Goal: Complete application form: Complete application form

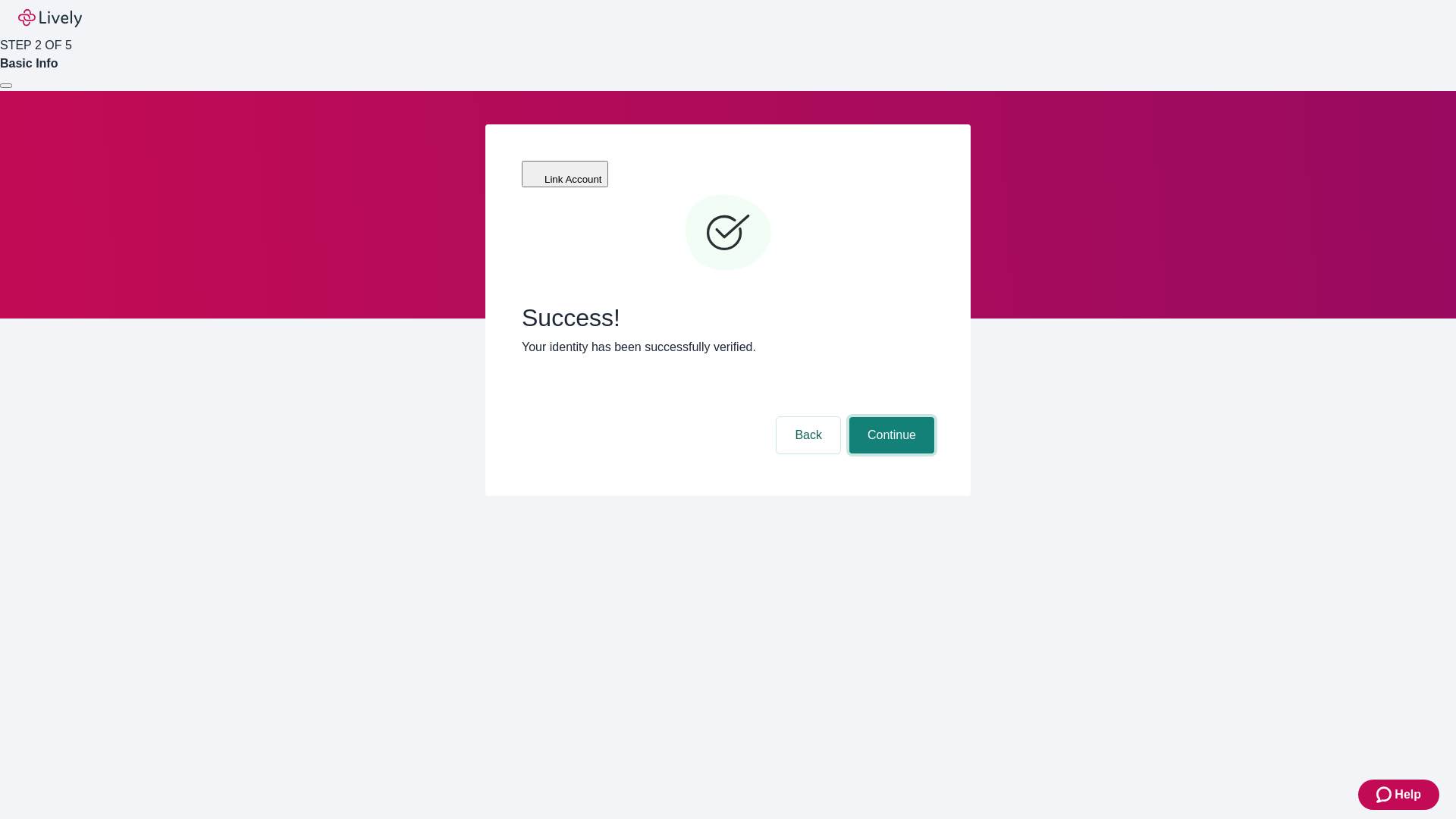
click at [890, 417] on button "Continue" at bounding box center [892, 435] width 85 height 36
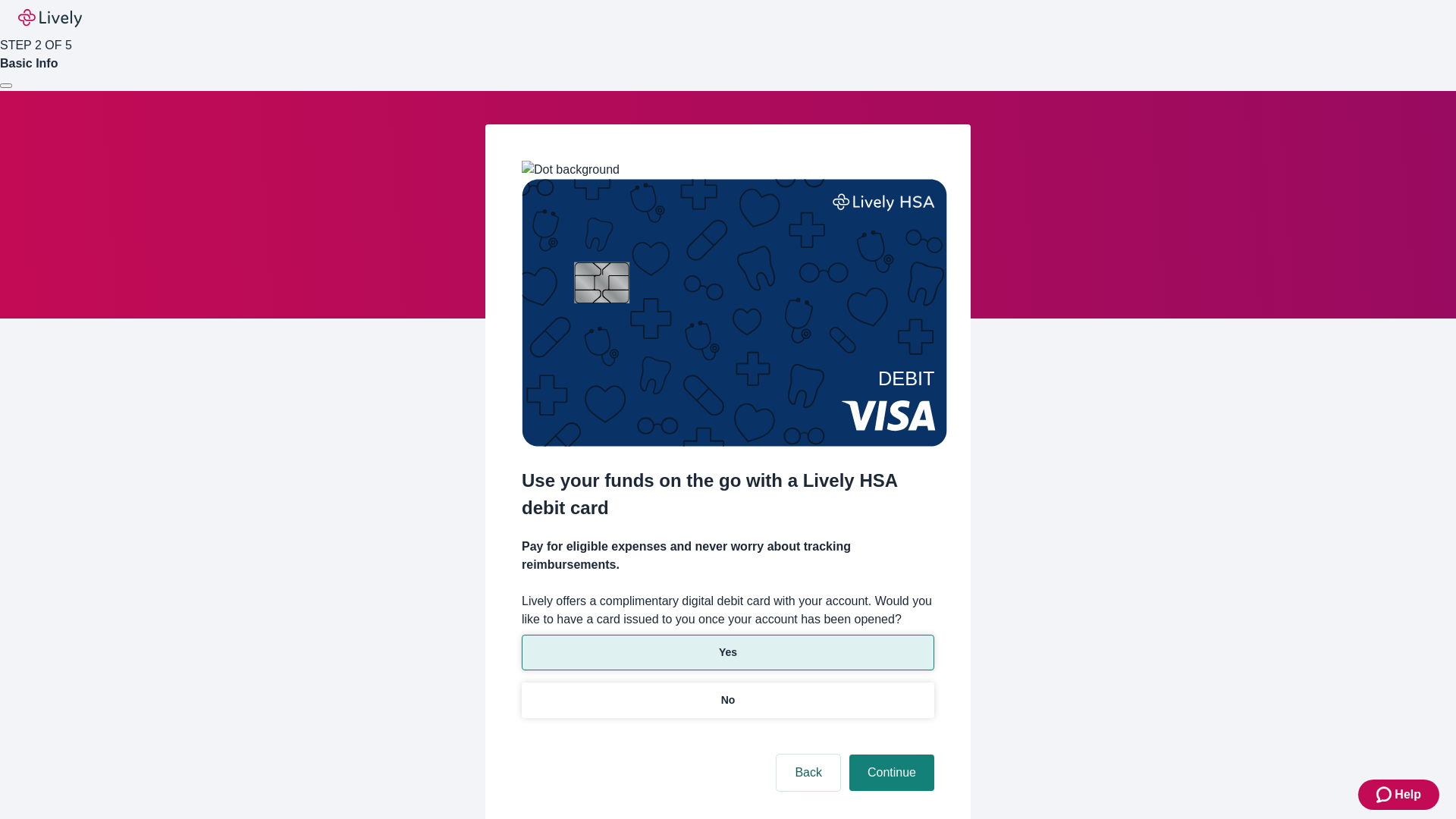
click at [727, 645] on p "Yes" at bounding box center [728, 652] width 18 height 16
click at [890, 754] on button "Continue" at bounding box center [892, 772] width 85 height 36
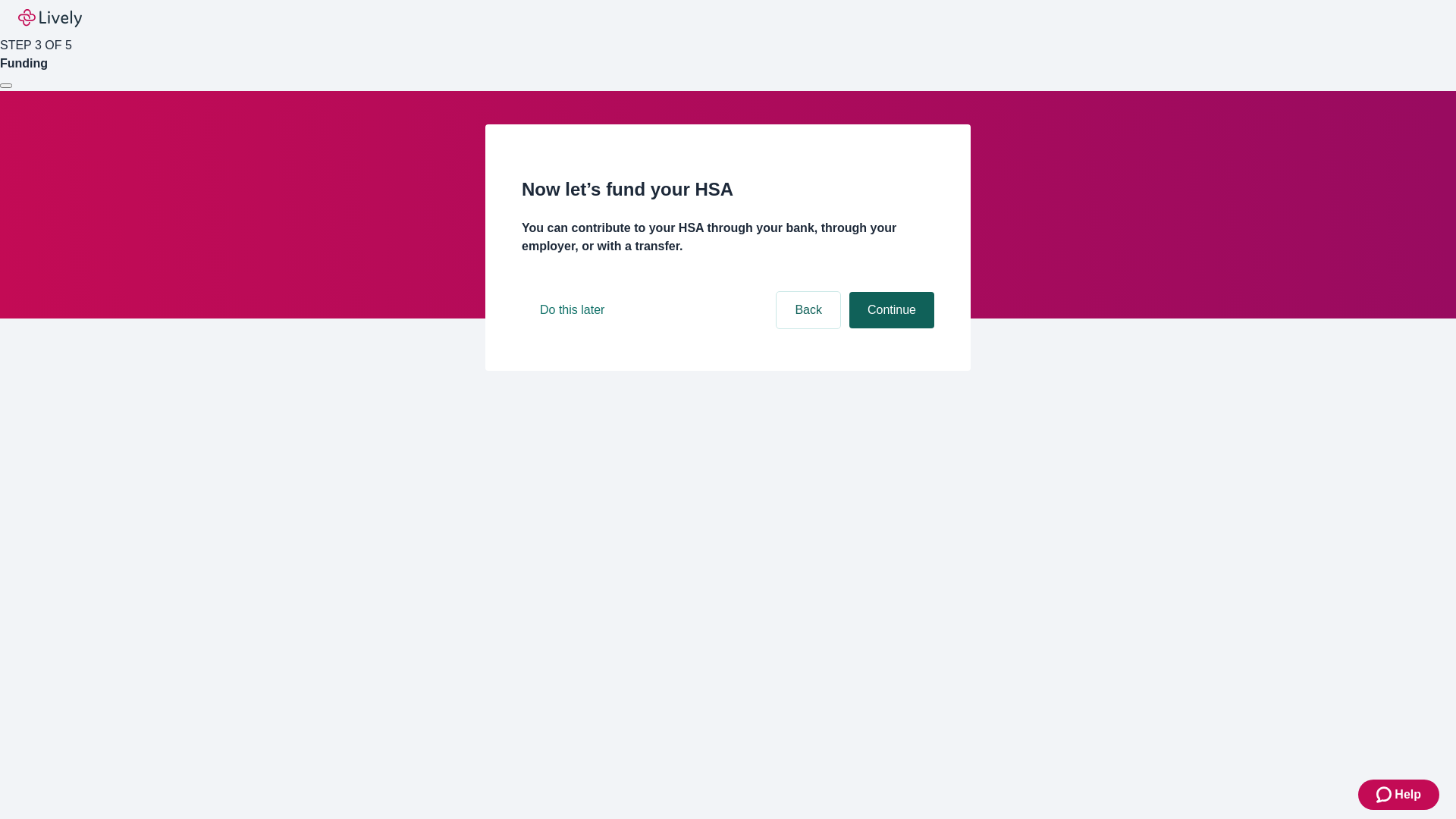
click at [890, 329] on button "Continue" at bounding box center [892, 310] width 85 height 36
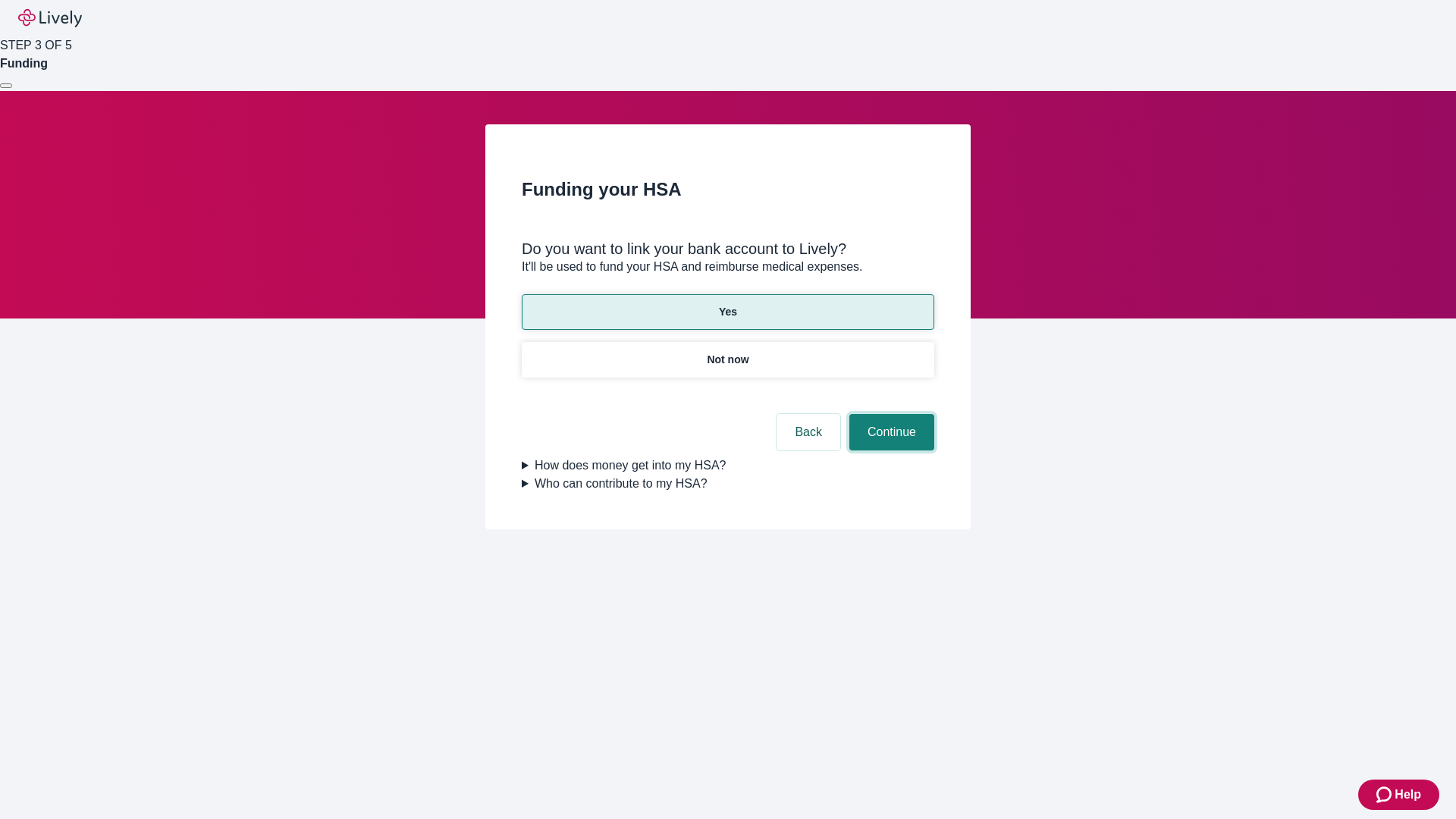
click at [890, 414] on button "Continue" at bounding box center [892, 432] width 85 height 36
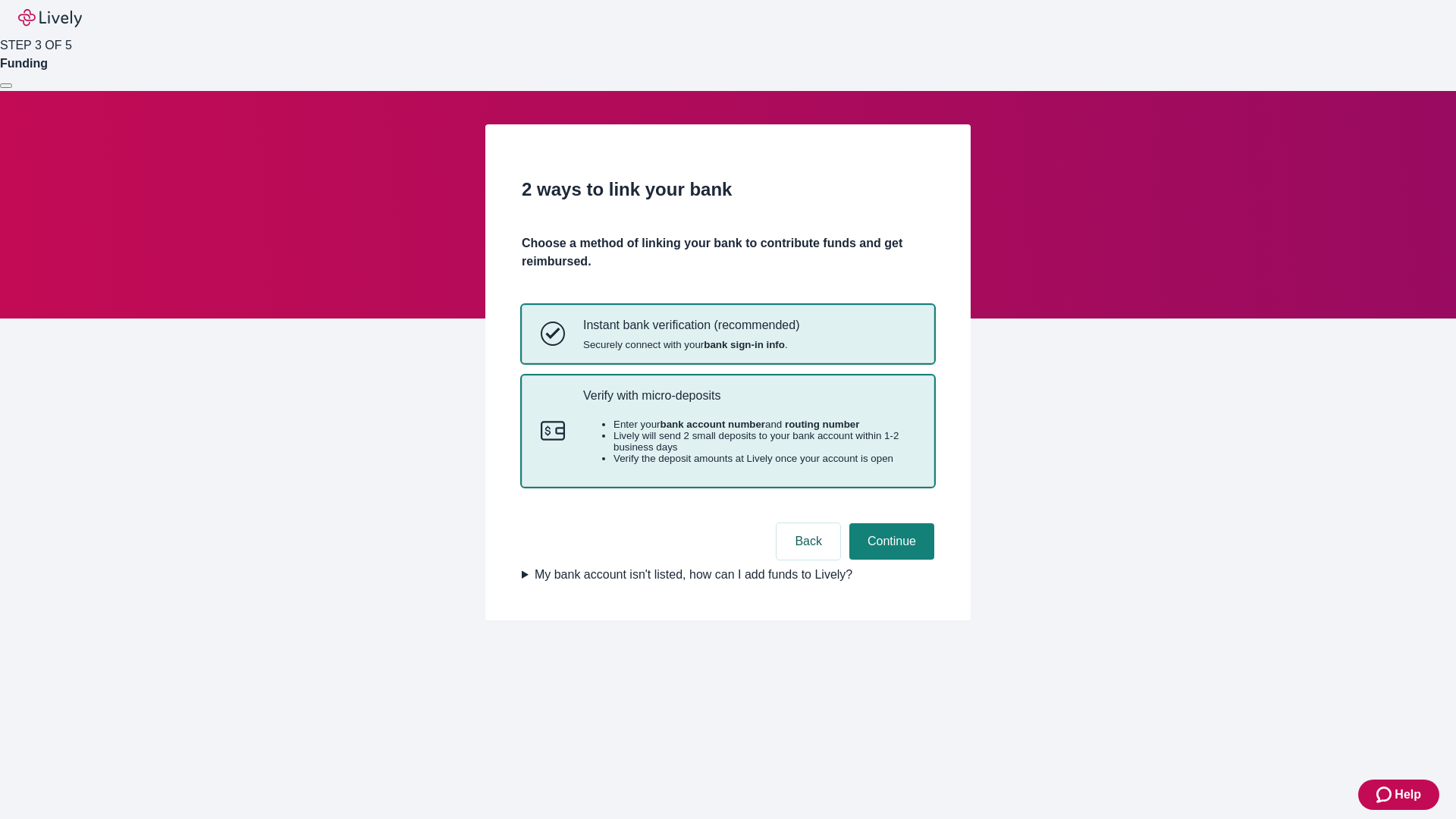
click at [749, 403] on p "Verify with micro-deposits" at bounding box center [749, 395] width 333 height 14
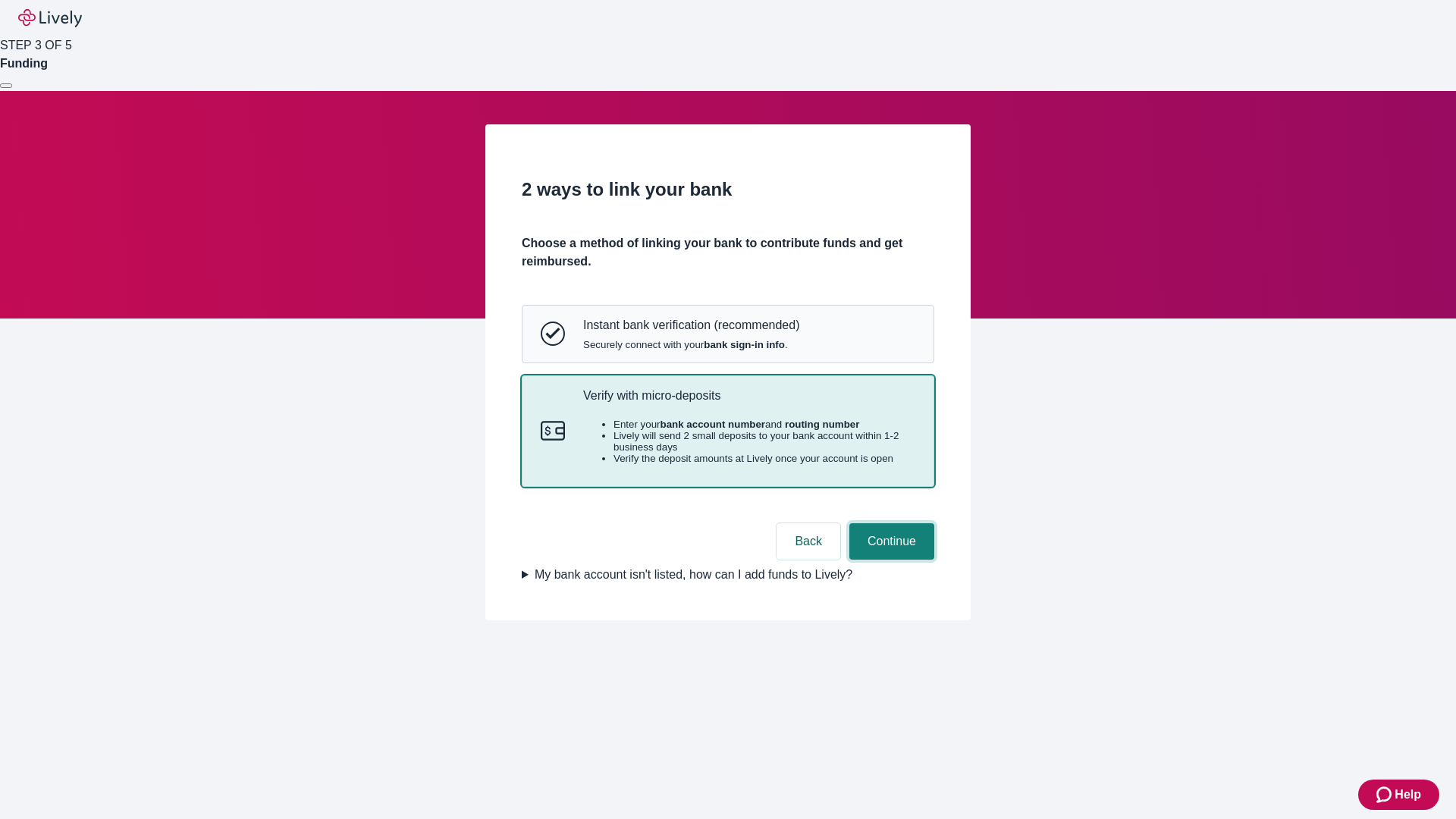
click at [890, 559] on button "Continue" at bounding box center [892, 541] width 85 height 36
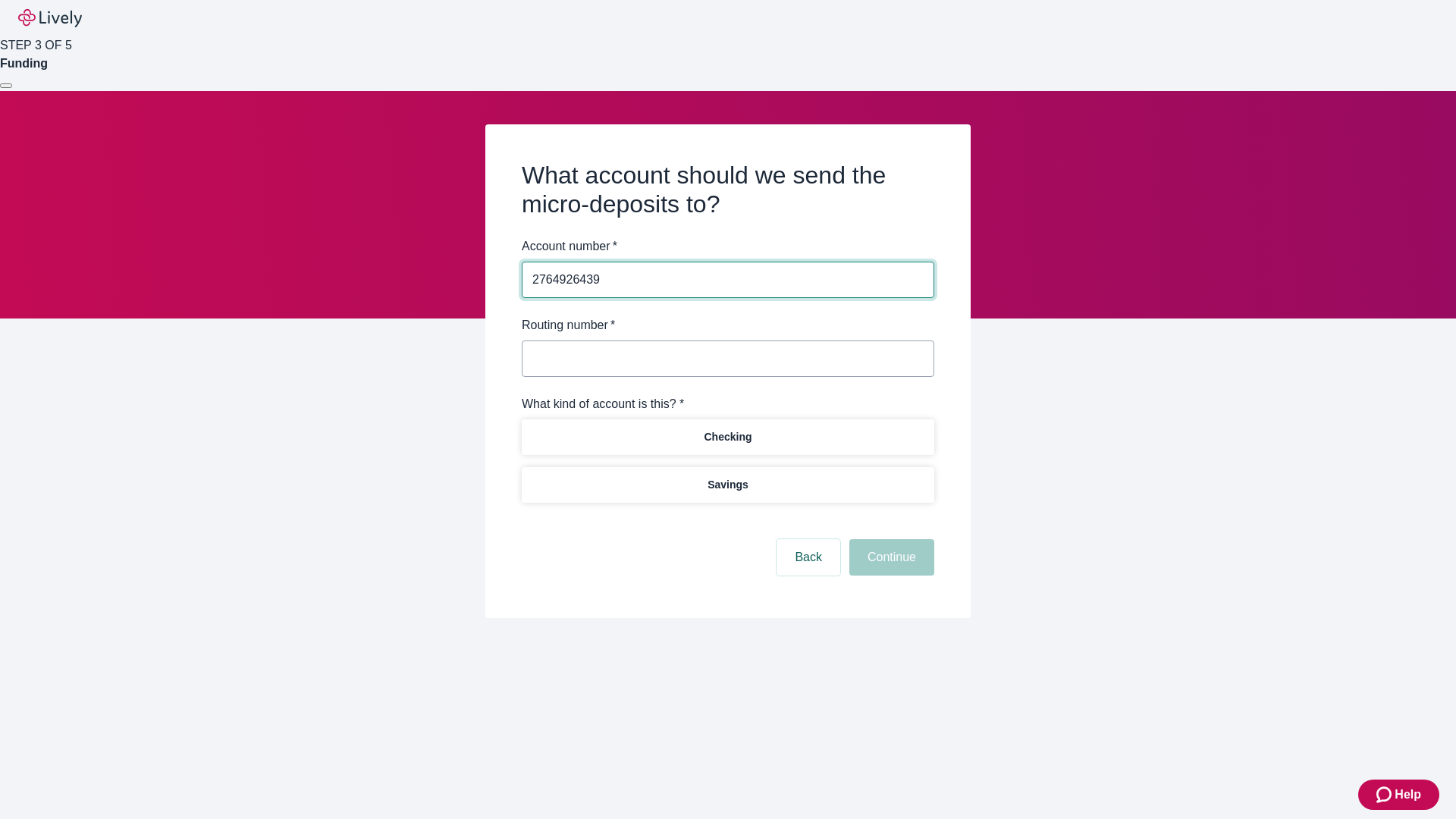
type input "2764926439"
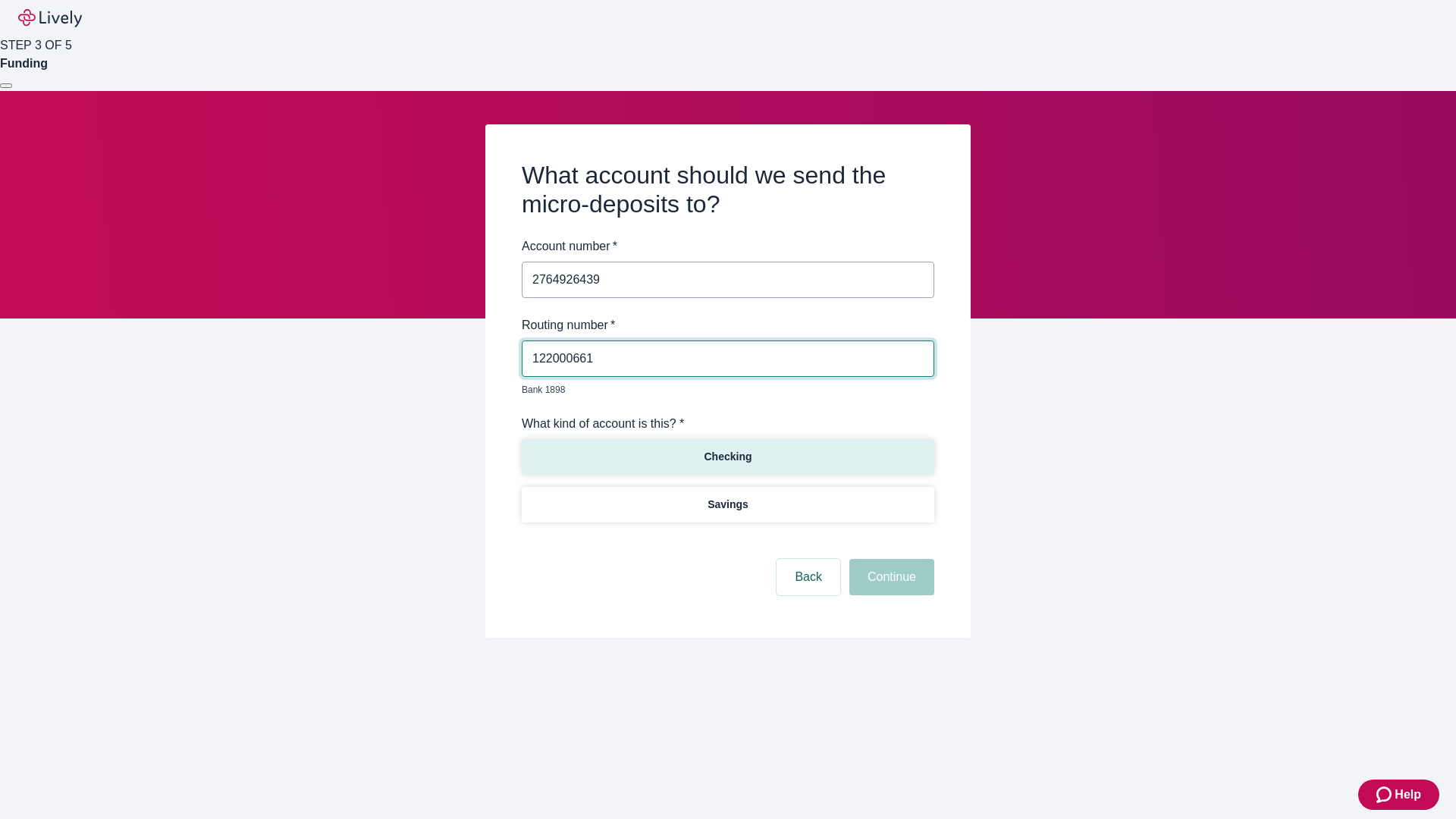
type input "122000661"
click at [727, 449] on p "Checking" at bounding box center [728, 456] width 48 height 16
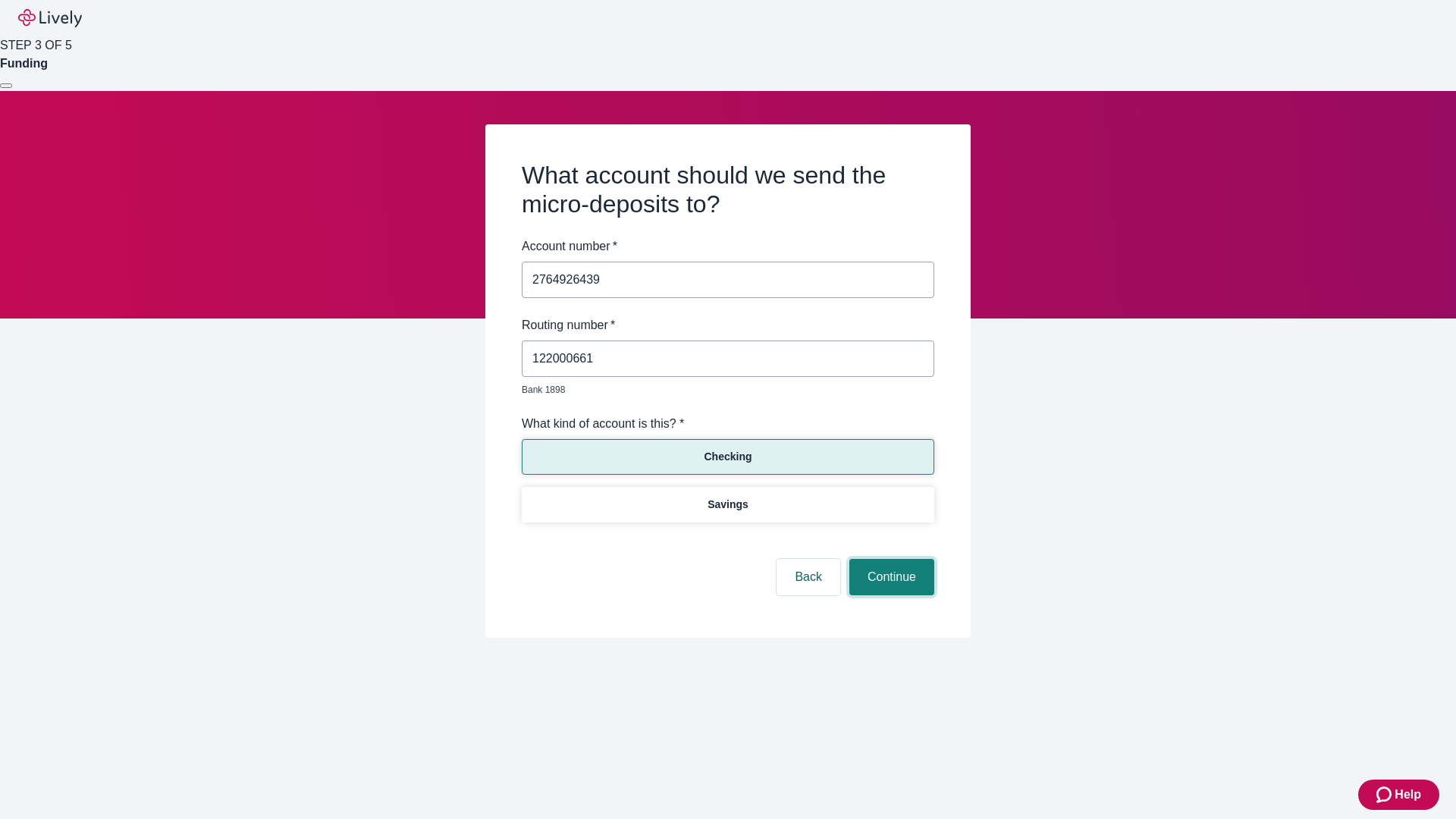
click at [890, 559] on button "Continue" at bounding box center [892, 577] width 85 height 36
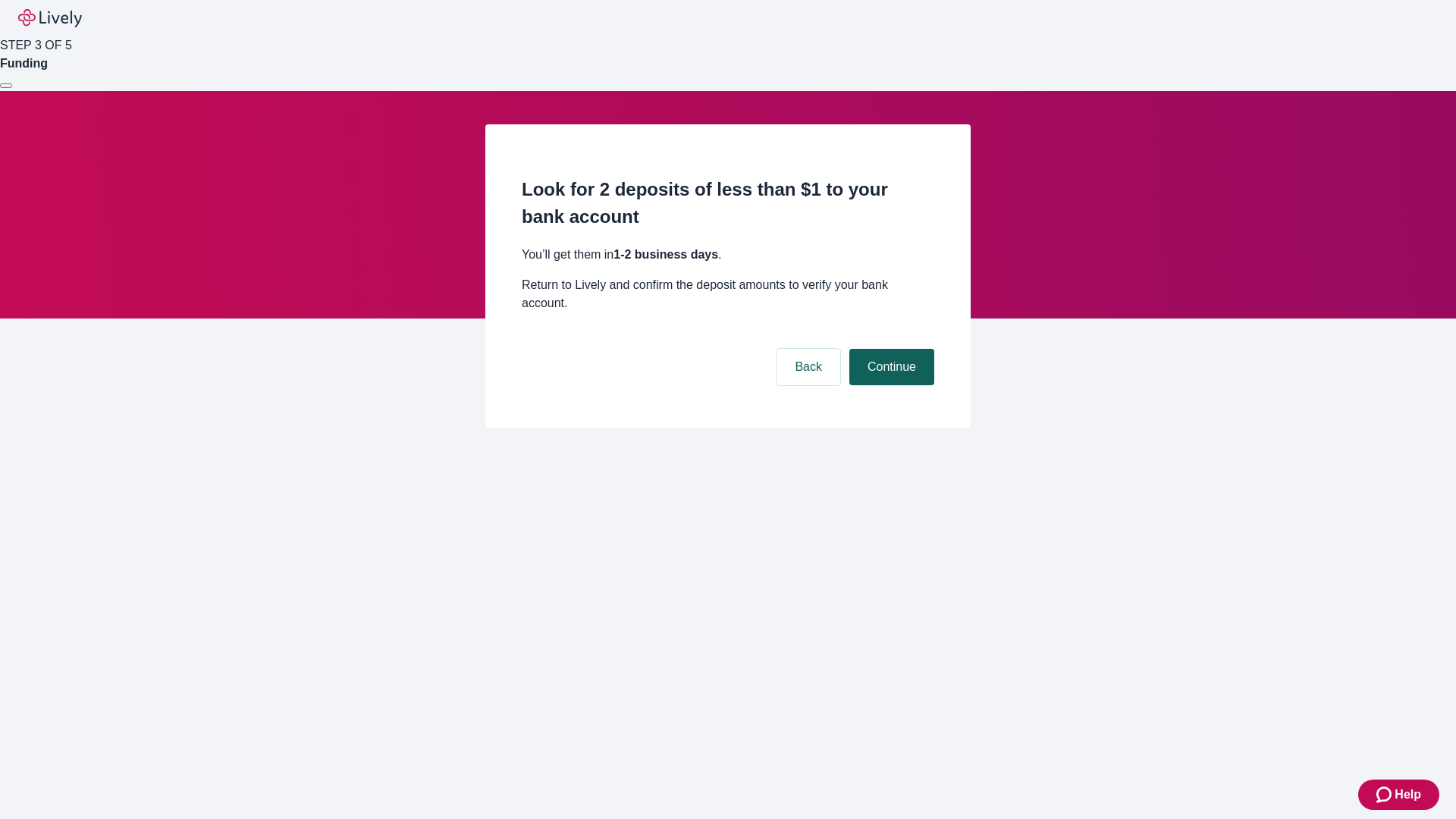
click at [890, 349] on button "Continue" at bounding box center [892, 367] width 85 height 36
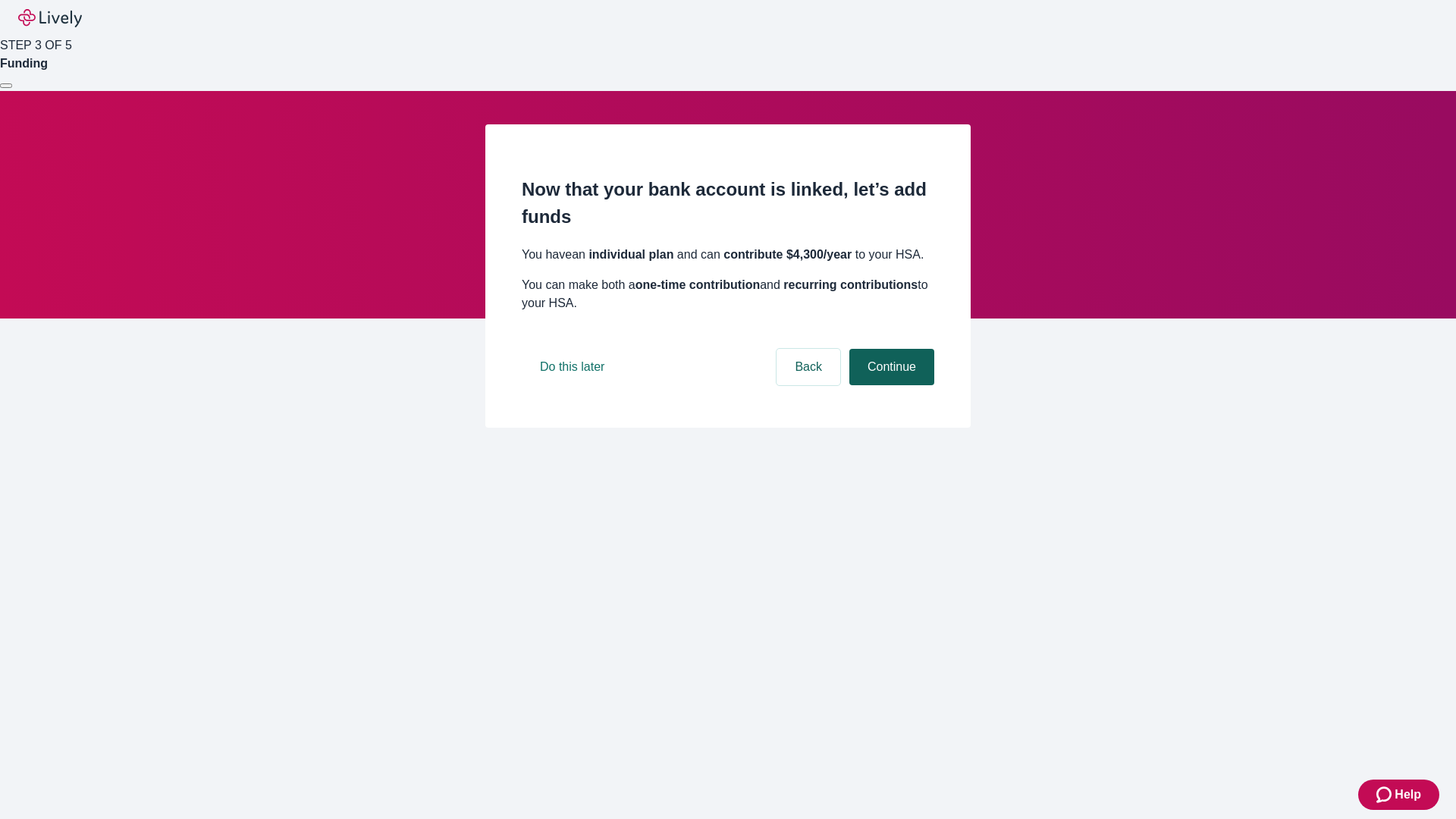
click at [890, 385] on button "Continue" at bounding box center [892, 367] width 85 height 36
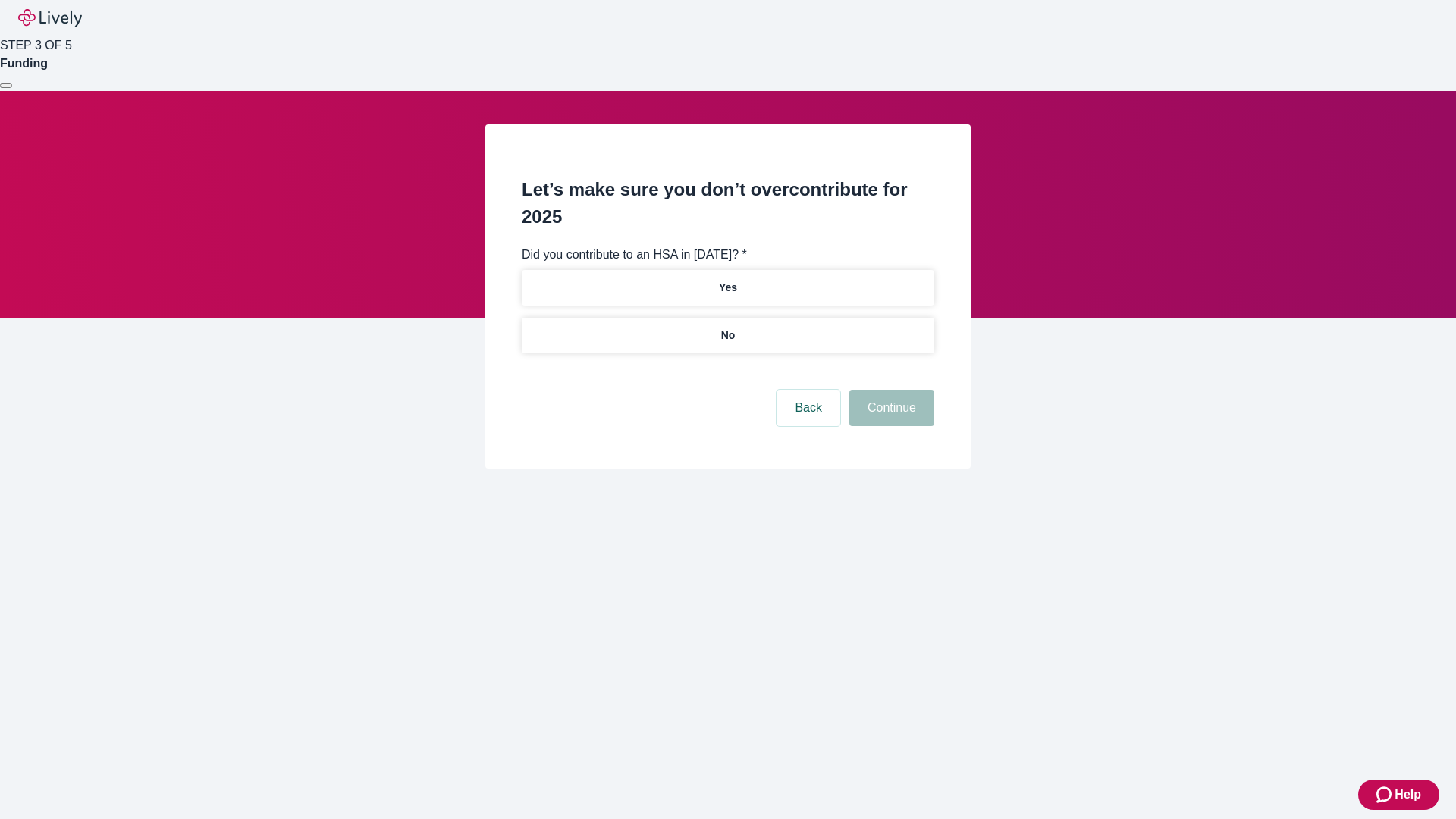
click at [727, 328] on p "No" at bounding box center [728, 335] width 14 height 16
click at [890, 390] on button "Continue" at bounding box center [892, 408] width 85 height 36
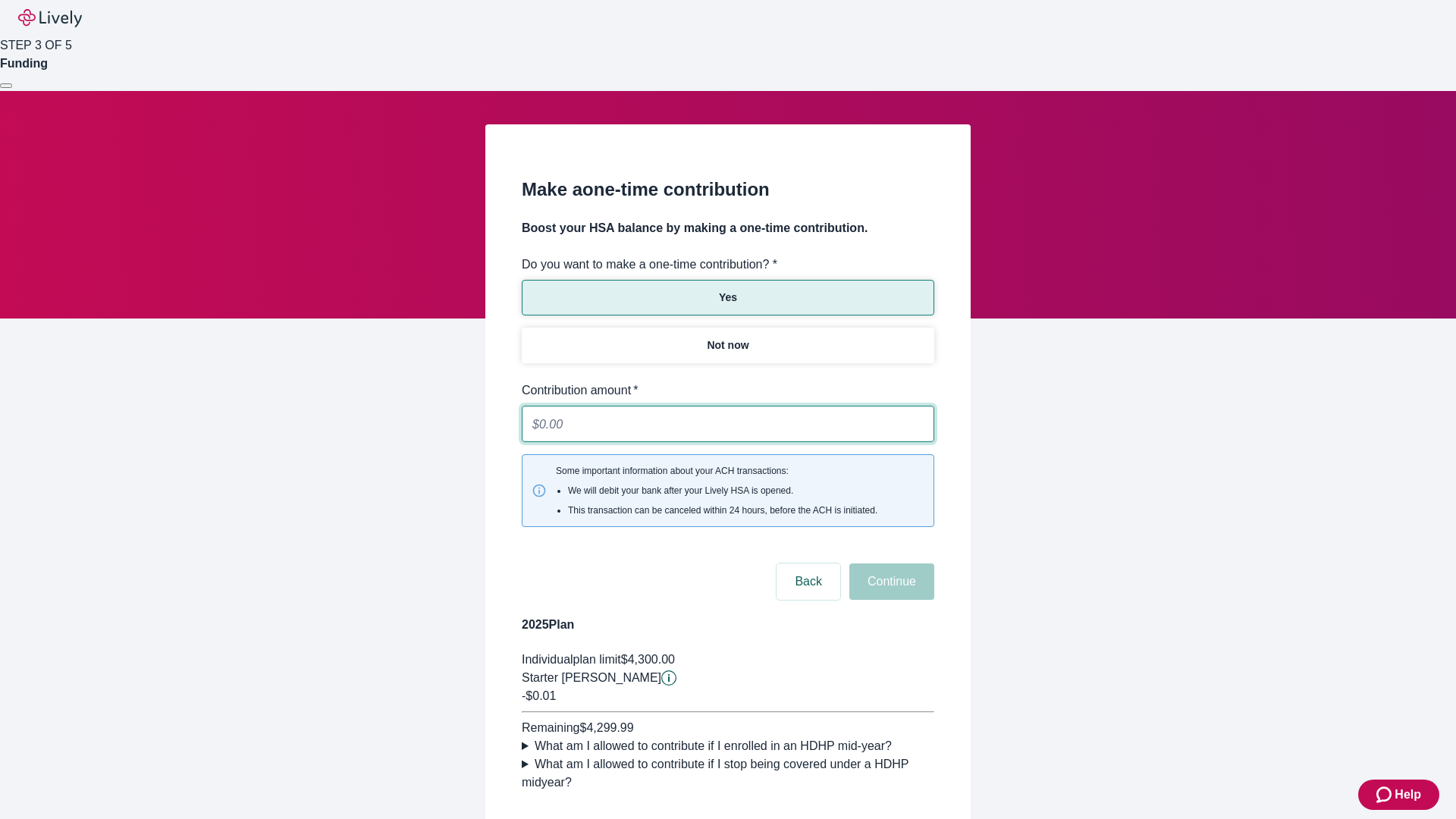
type input "0.01"
click at [890, 563] on button "Continue" at bounding box center [892, 581] width 85 height 36
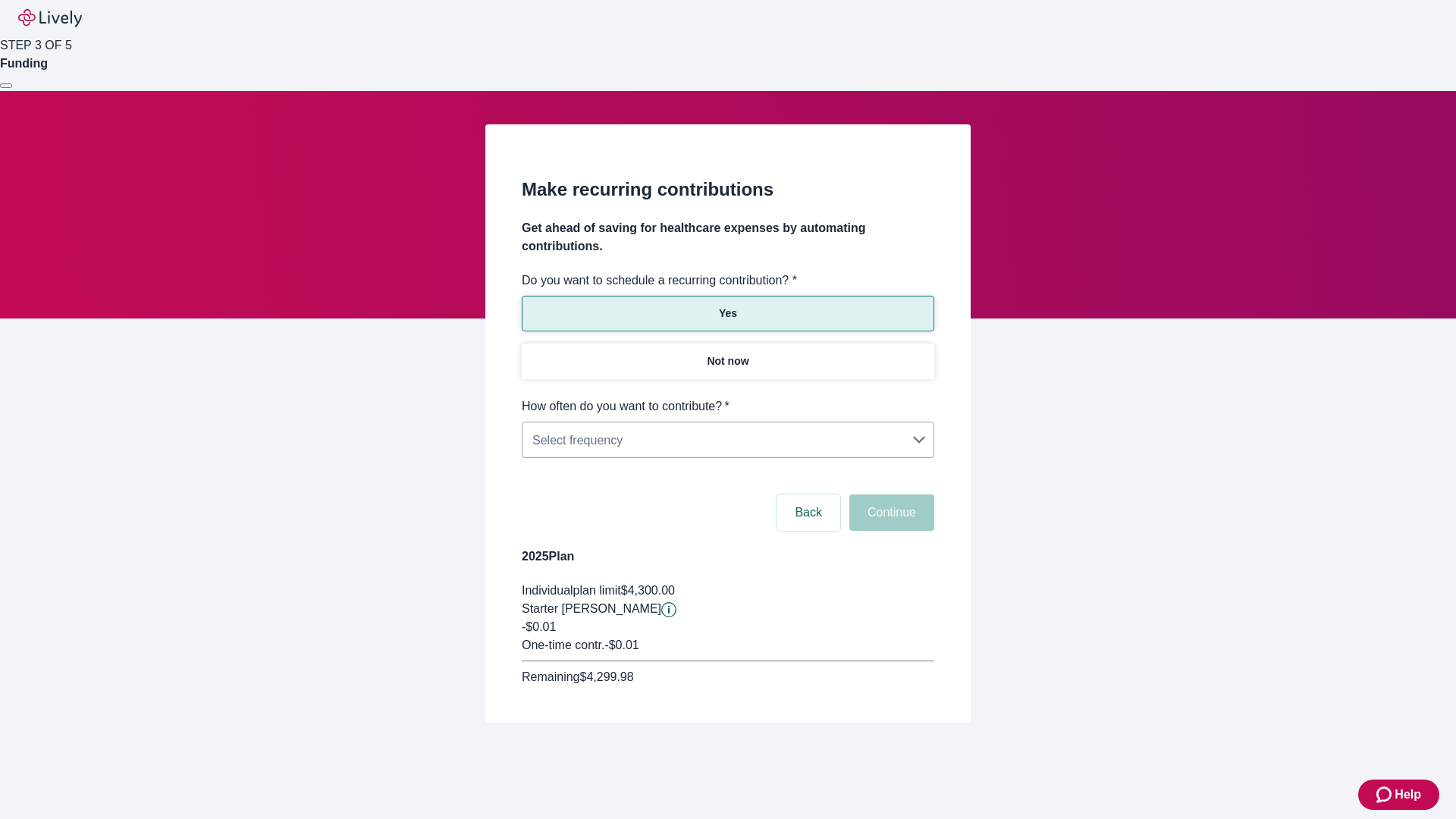
click at [727, 397] on body "Help STEP 3 OF 5 Funding Make recurring contributions Get ahead of saving for h…" at bounding box center [728, 397] width 1456 height 795
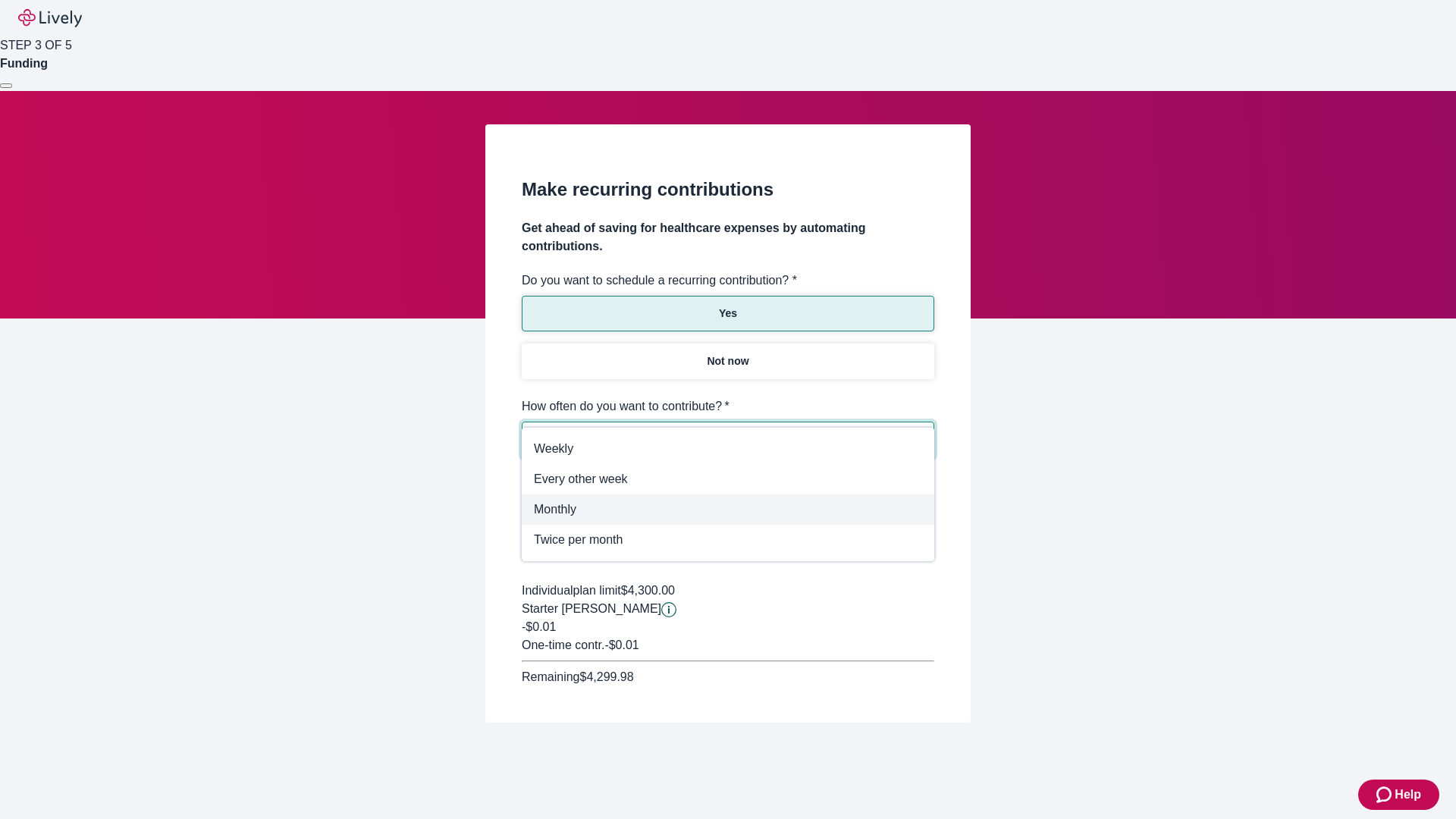
click at [728, 509] on span "Monthly" at bounding box center [728, 509] width 389 height 18
type input "Monthly"
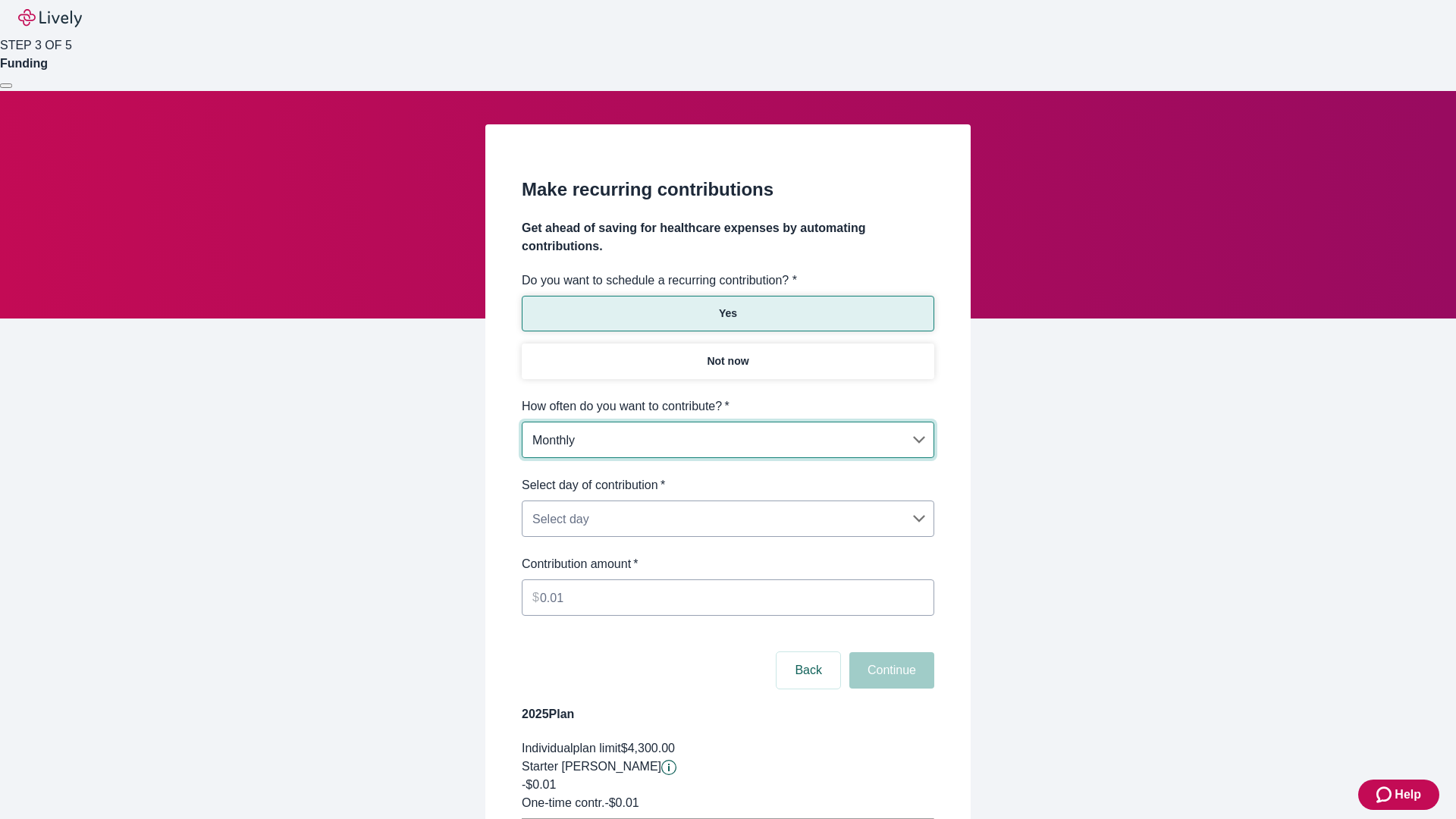
click at [727, 476] on body "Help STEP 3 OF 5 Funding Make recurring contributions Get ahead of saving for h…" at bounding box center [728, 476] width 1456 height 953
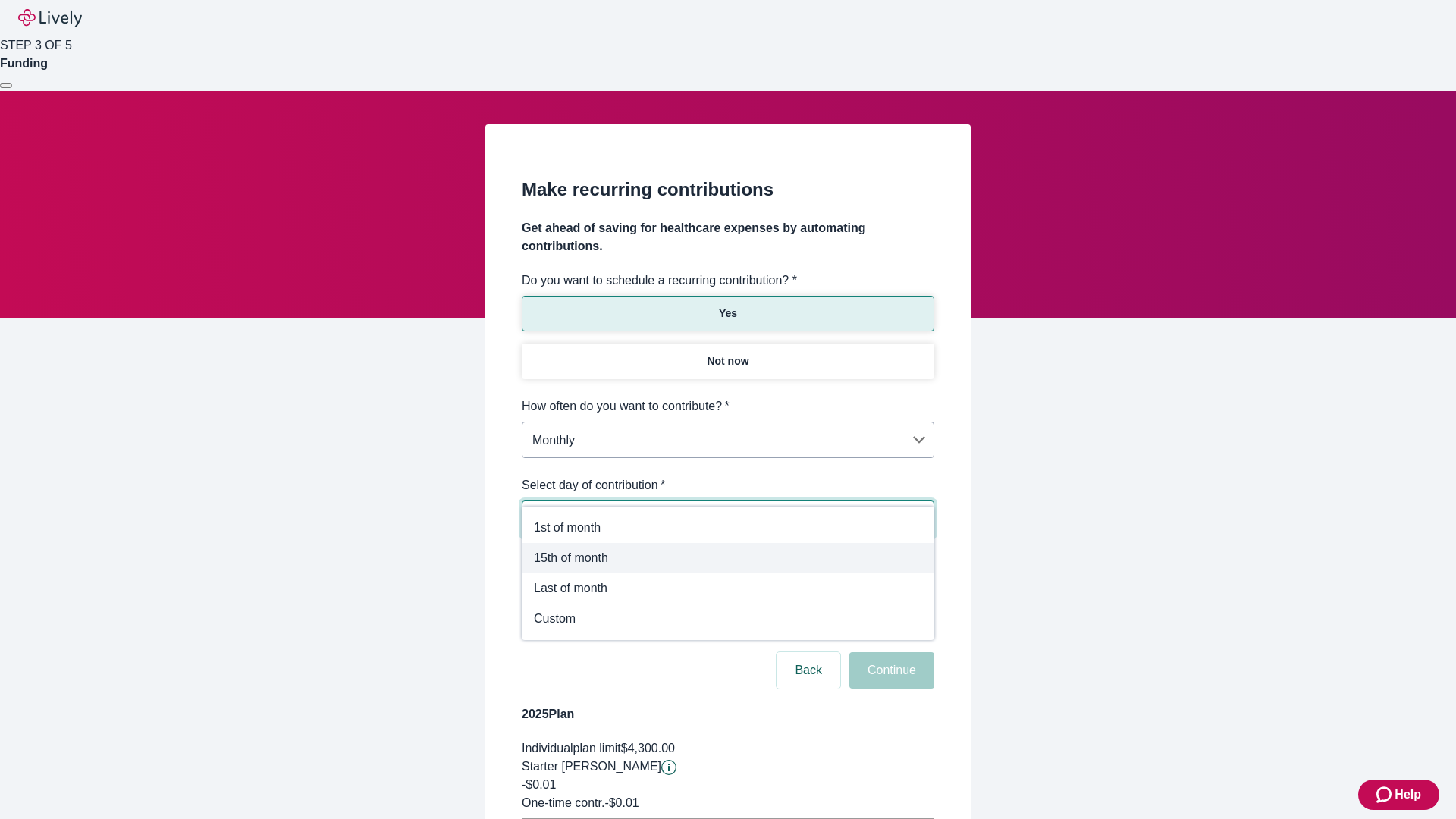
click at [728, 558] on span "15th of month" at bounding box center [728, 557] width 389 height 18
type input "Monthly15th"
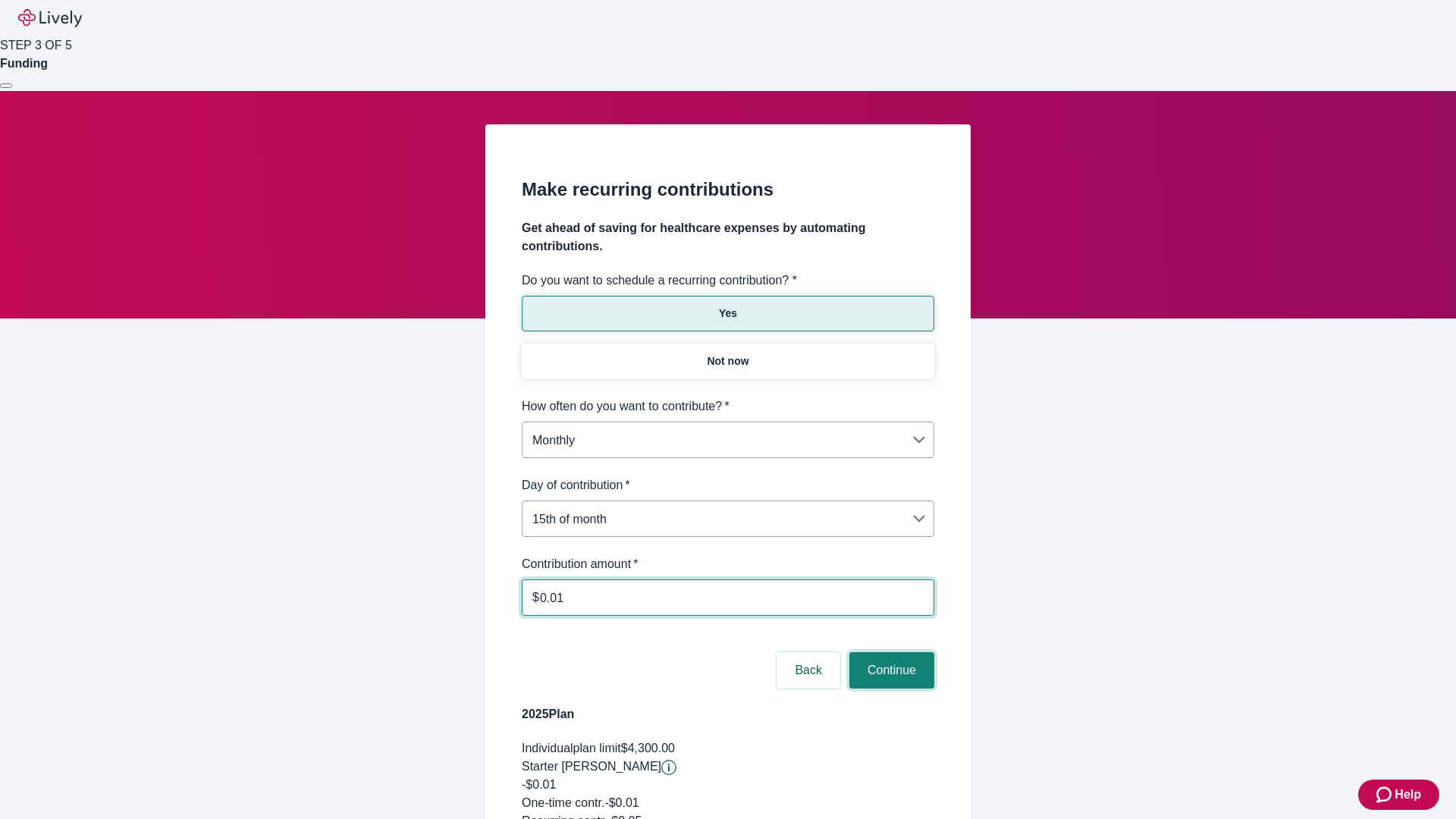
click at [890, 652] on button "Continue" at bounding box center [892, 670] width 85 height 36
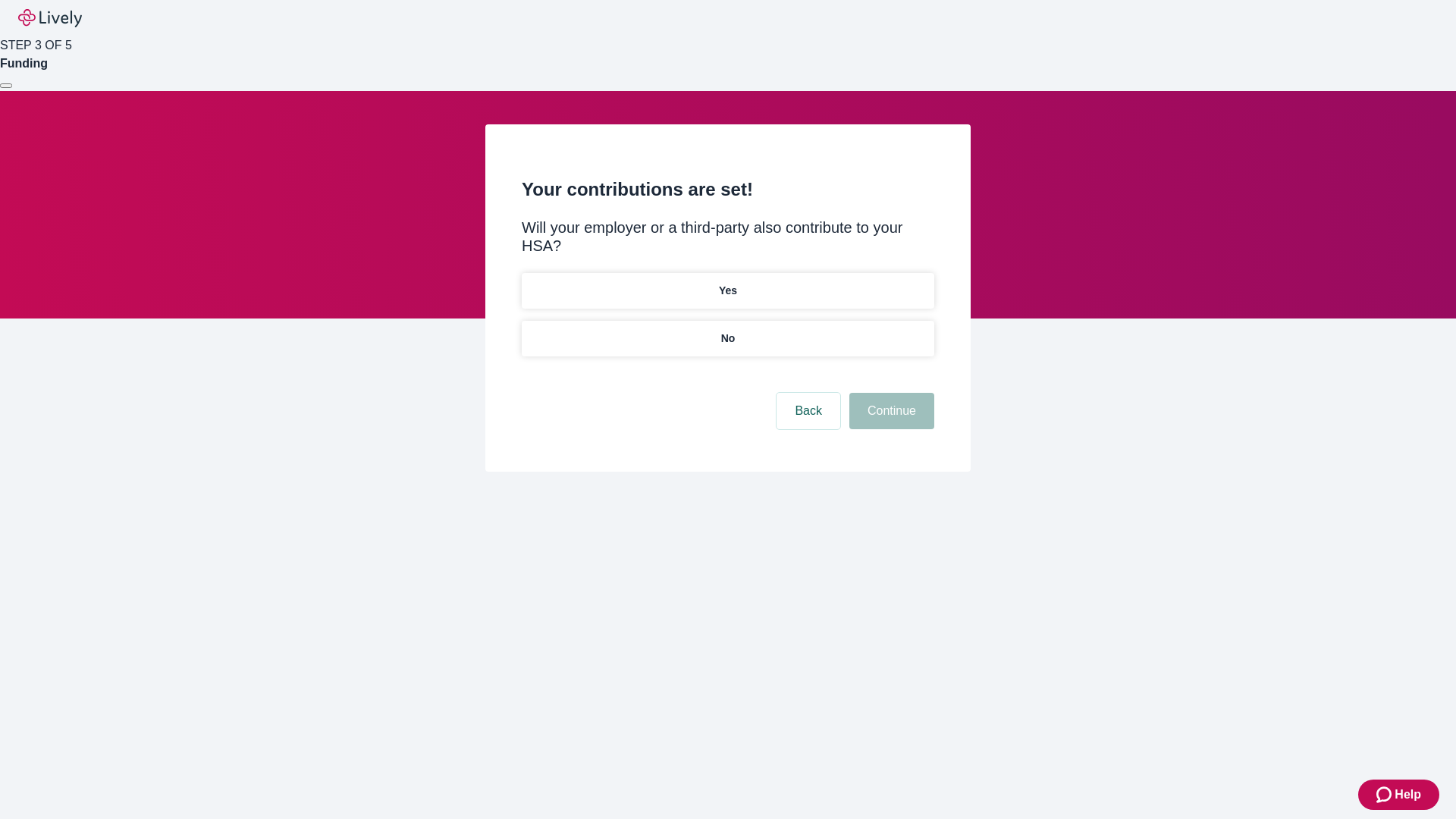
click at [727, 283] on p "Yes" at bounding box center [728, 290] width 18 height 16
click at [890, 392] on button "Continue" at bounding box center [892, 410] width 85 height 36
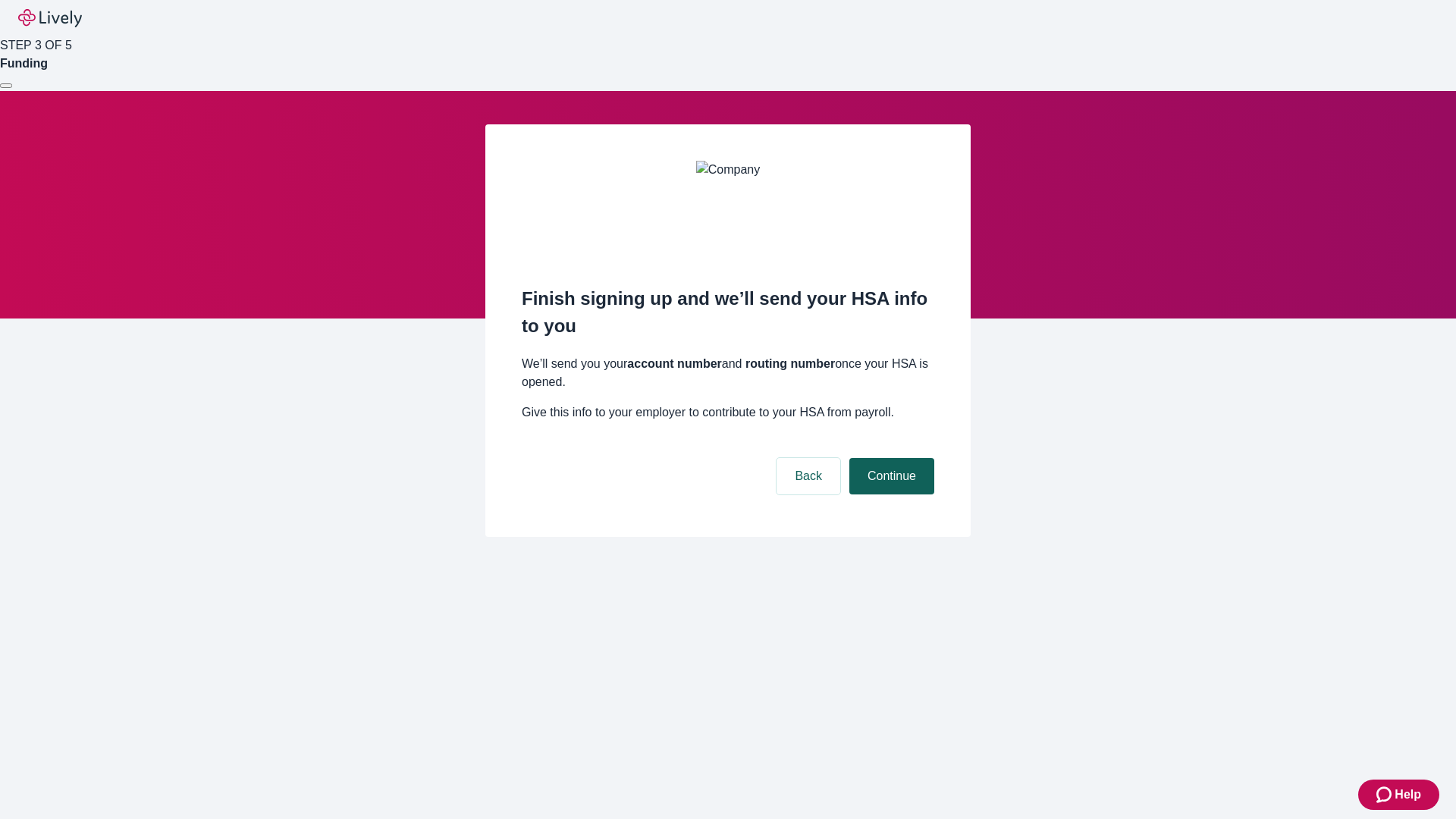
click at [890, 458] on button "Continue" at bounding box center [892, 476] width 85 height 36
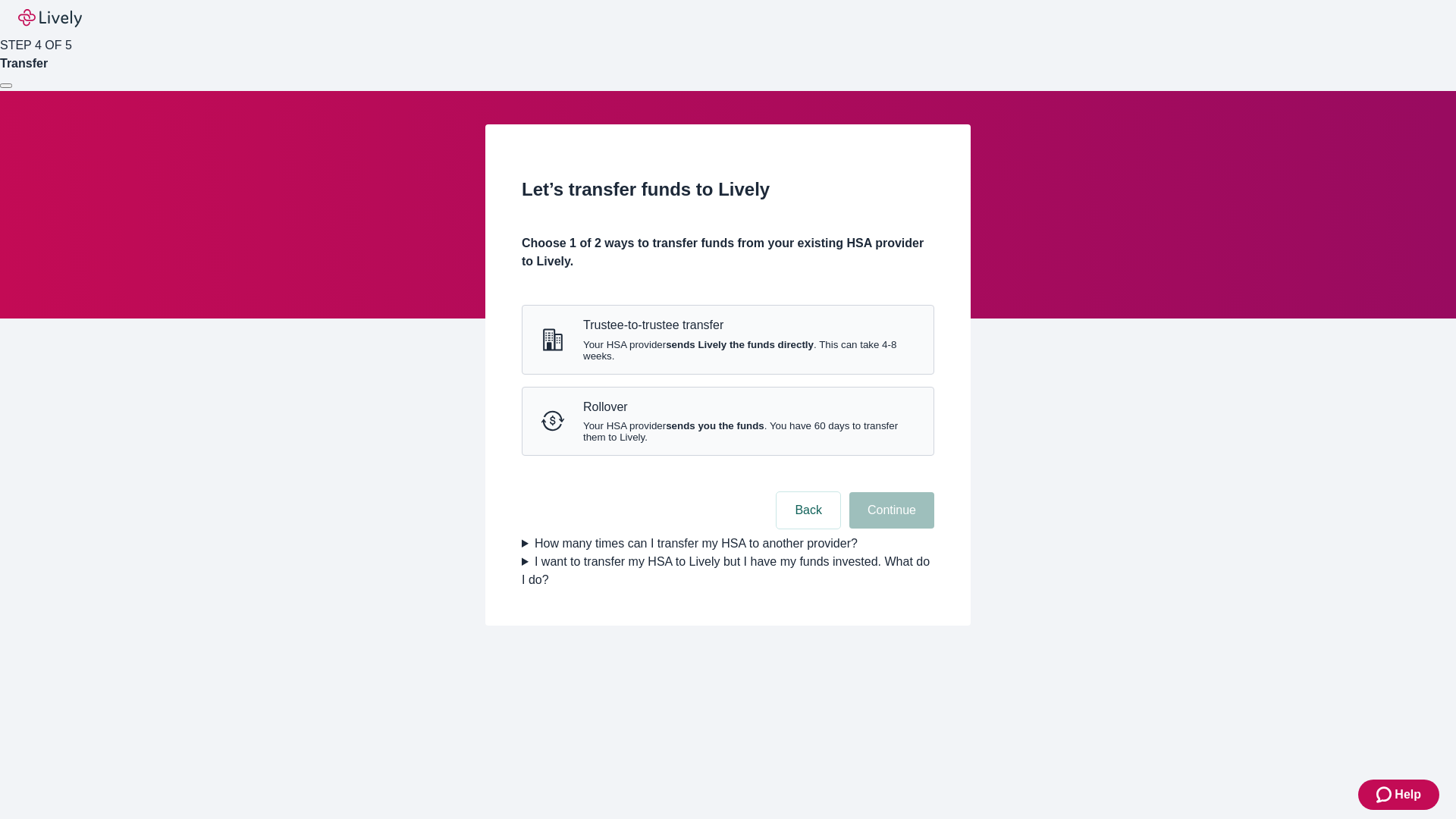
click at [727, 350] on strong "sends Lively the funds directly" at bounding box center [739, 345] width 148 height 11
click at [890, 529] on button "Continue" at bounding box center [892, 510] width 85 height 36
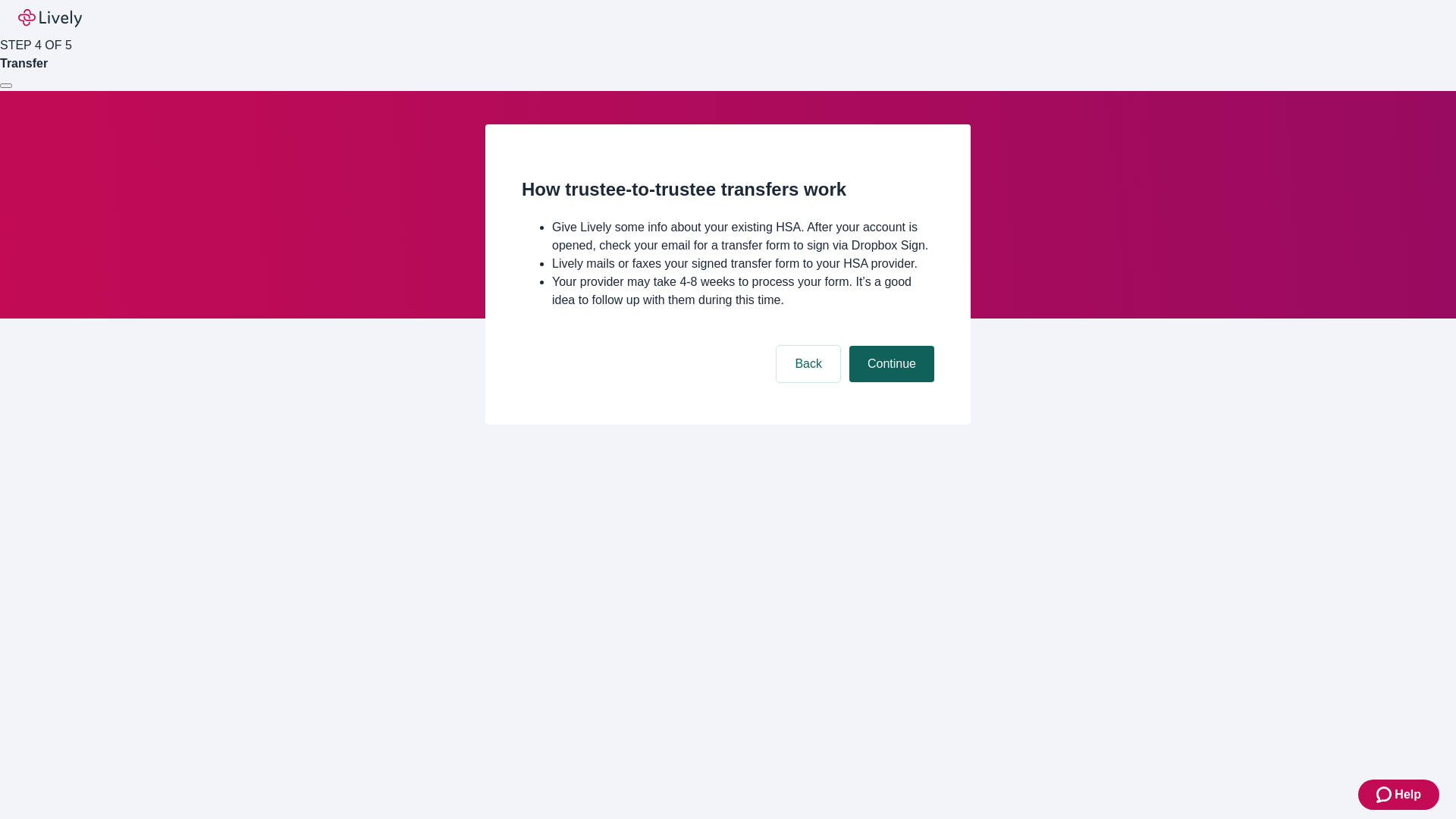
click at [890, 382] on button "Continue" at bounding box center [892, 364] width 85 height 36
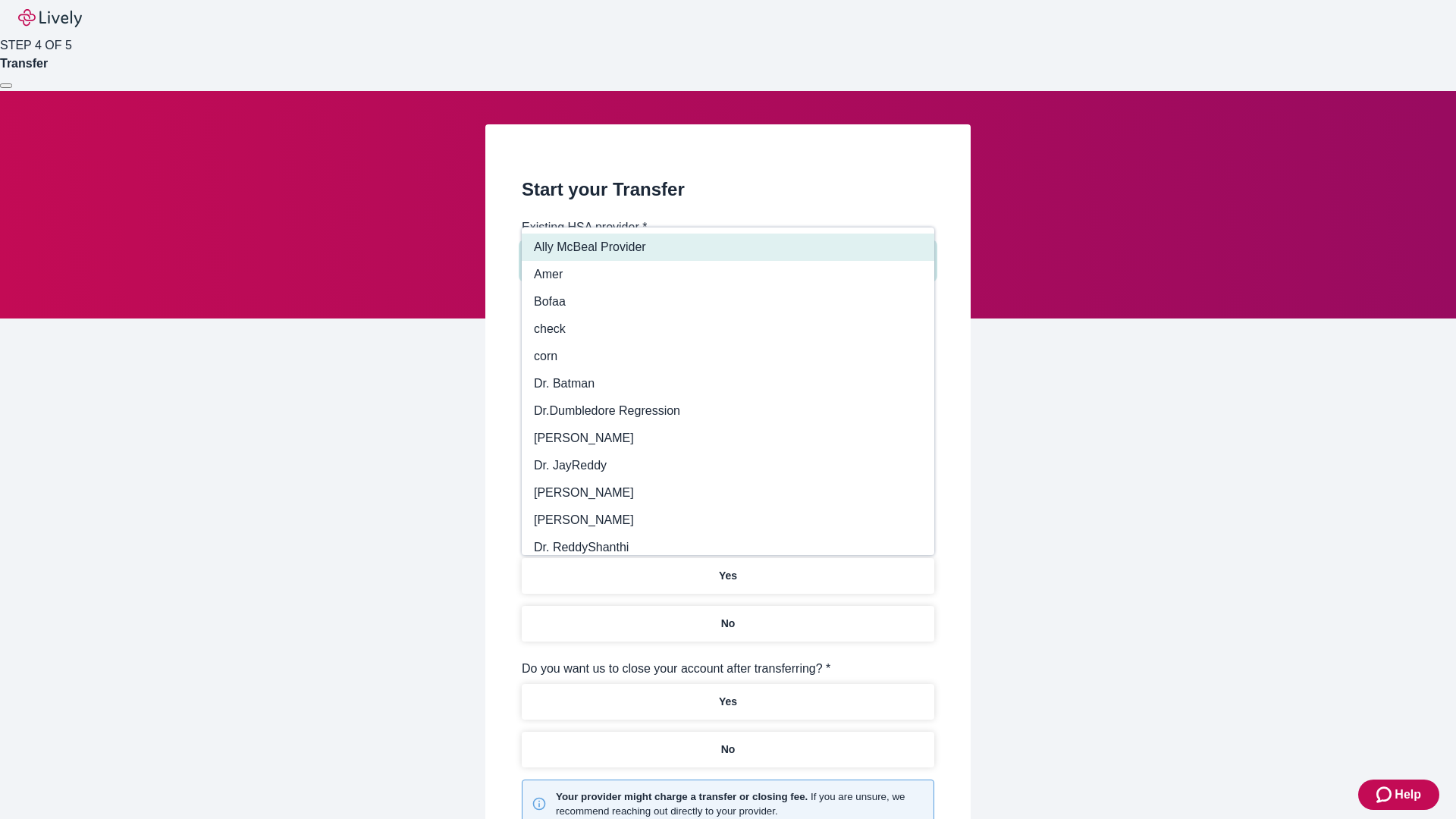
type input "Other"
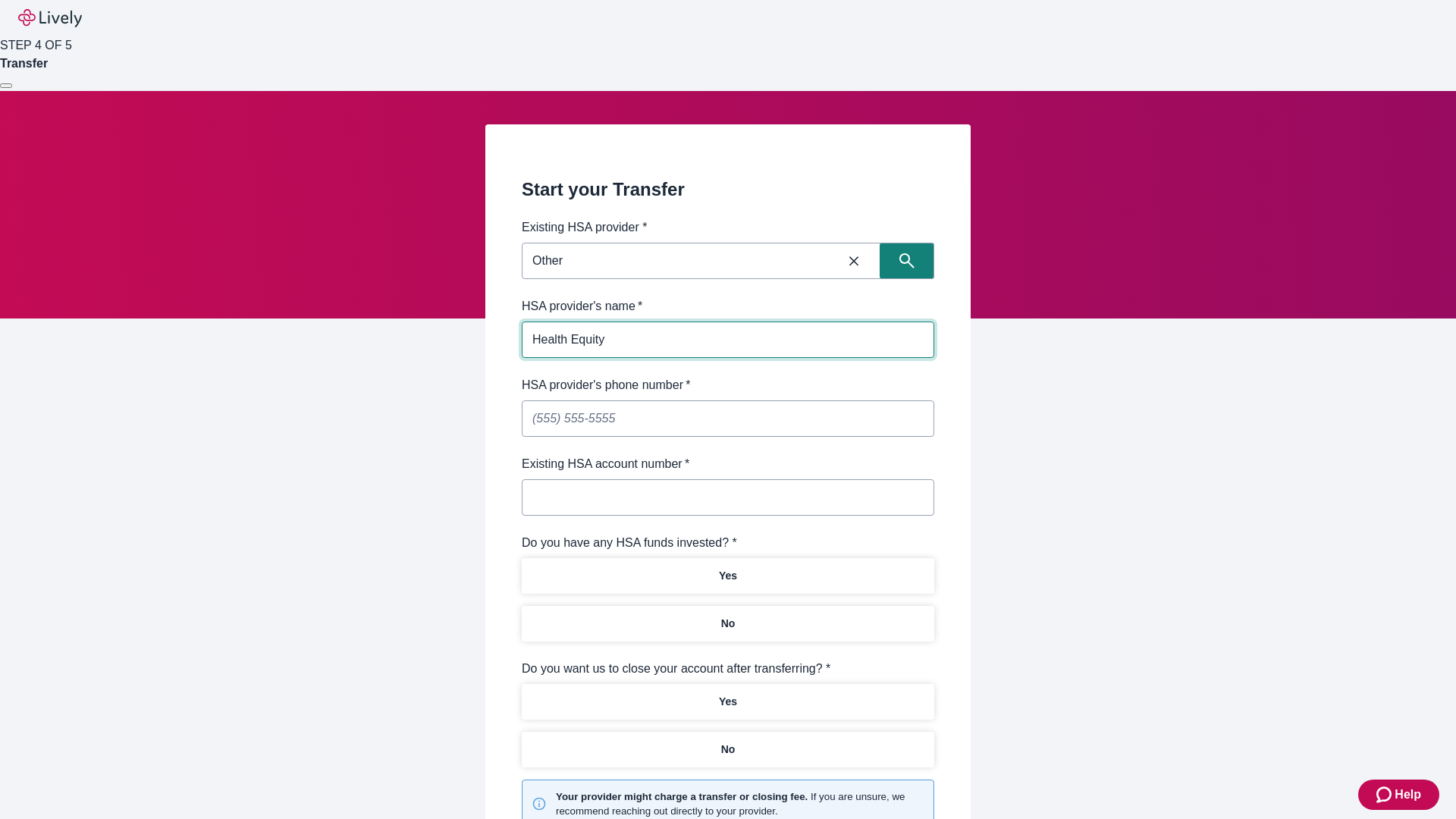
type input "Health Equity"
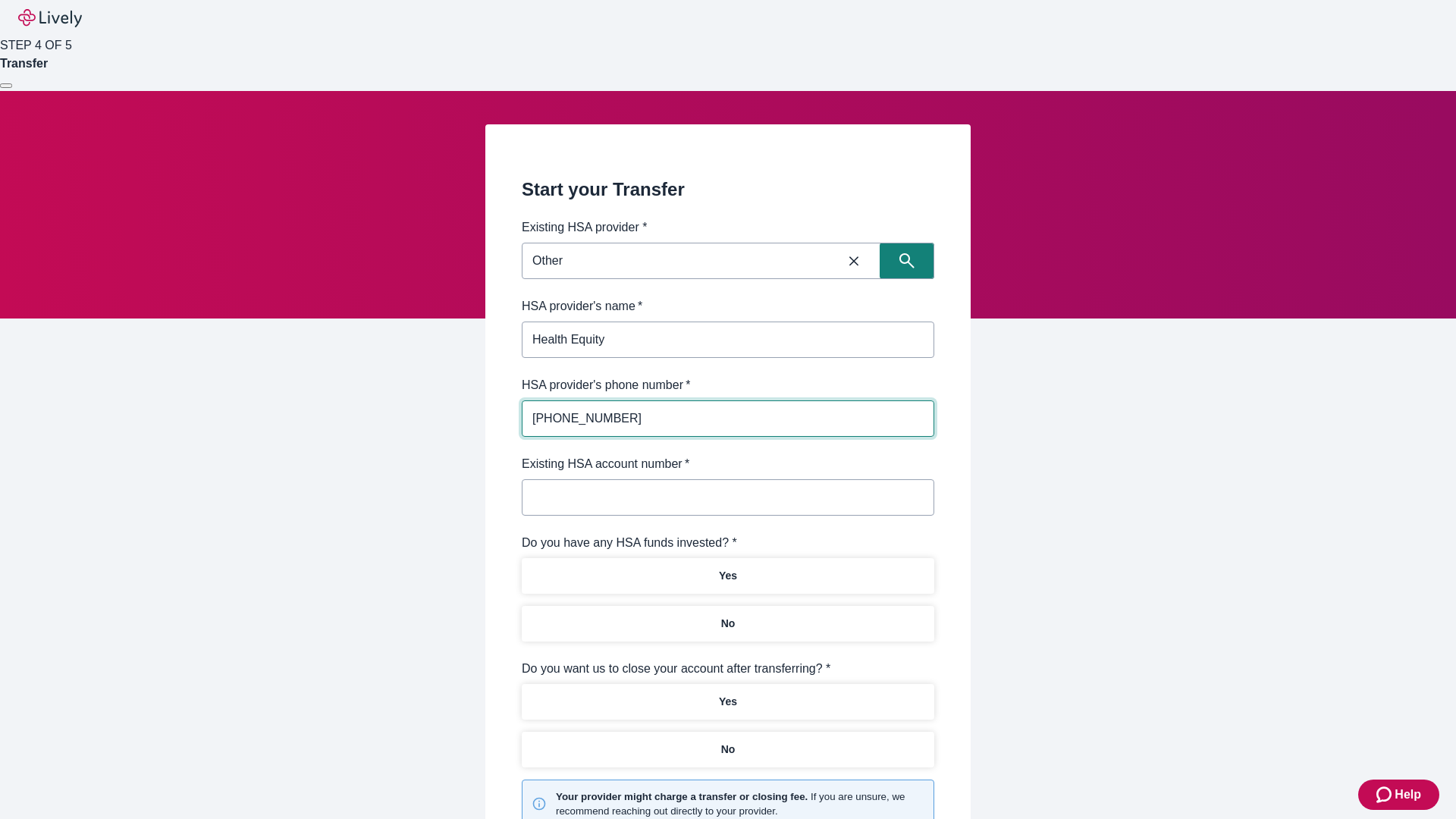
type input "[PHONE_NUMBER]"
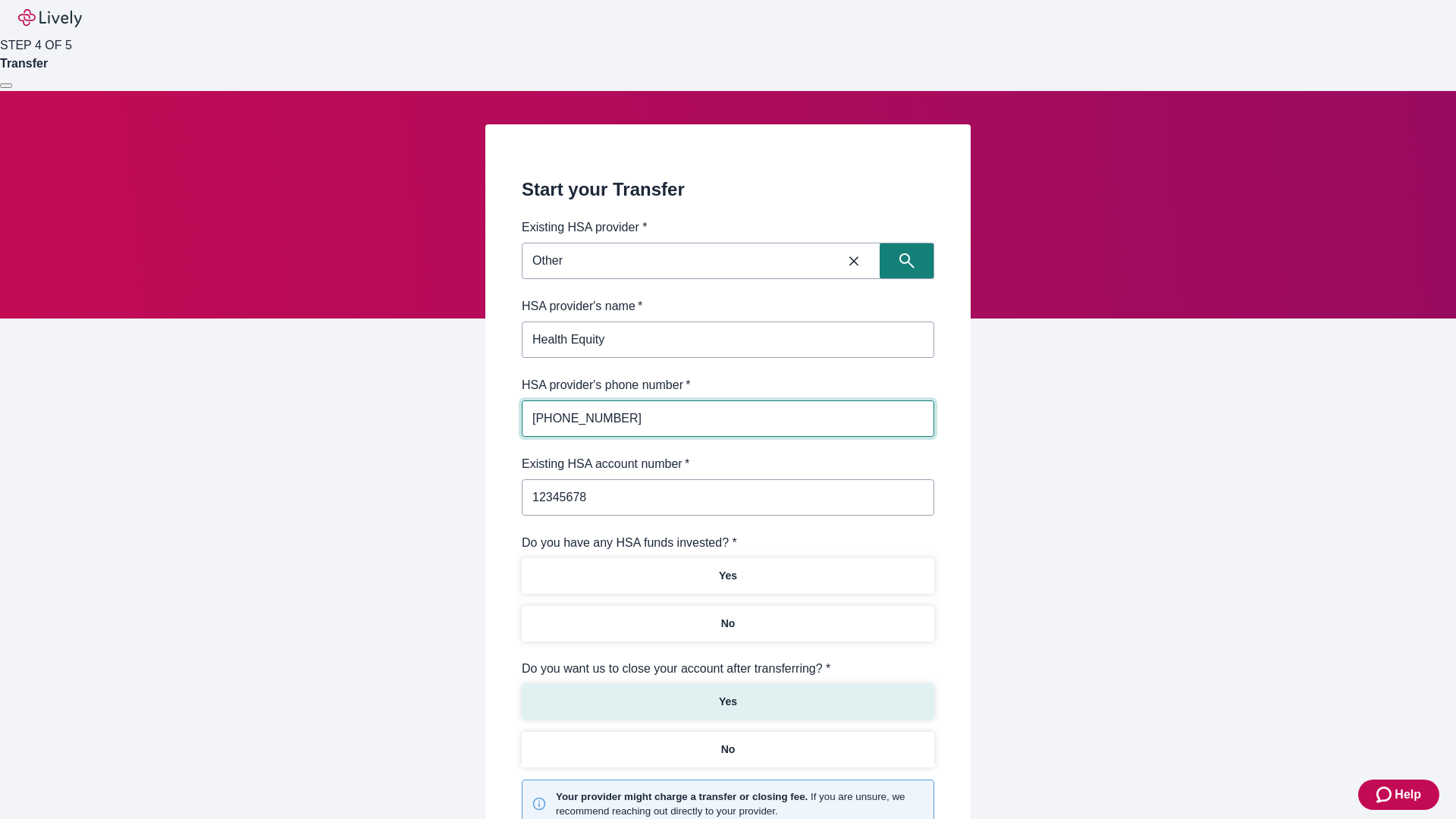
type input "12345678"
click at [727, 615] on p "No" at bounding box center [728, 623] width 14 height 16
click at [727, 693] on p "Yes" at bounding box center [728, 701] width 18 height 16
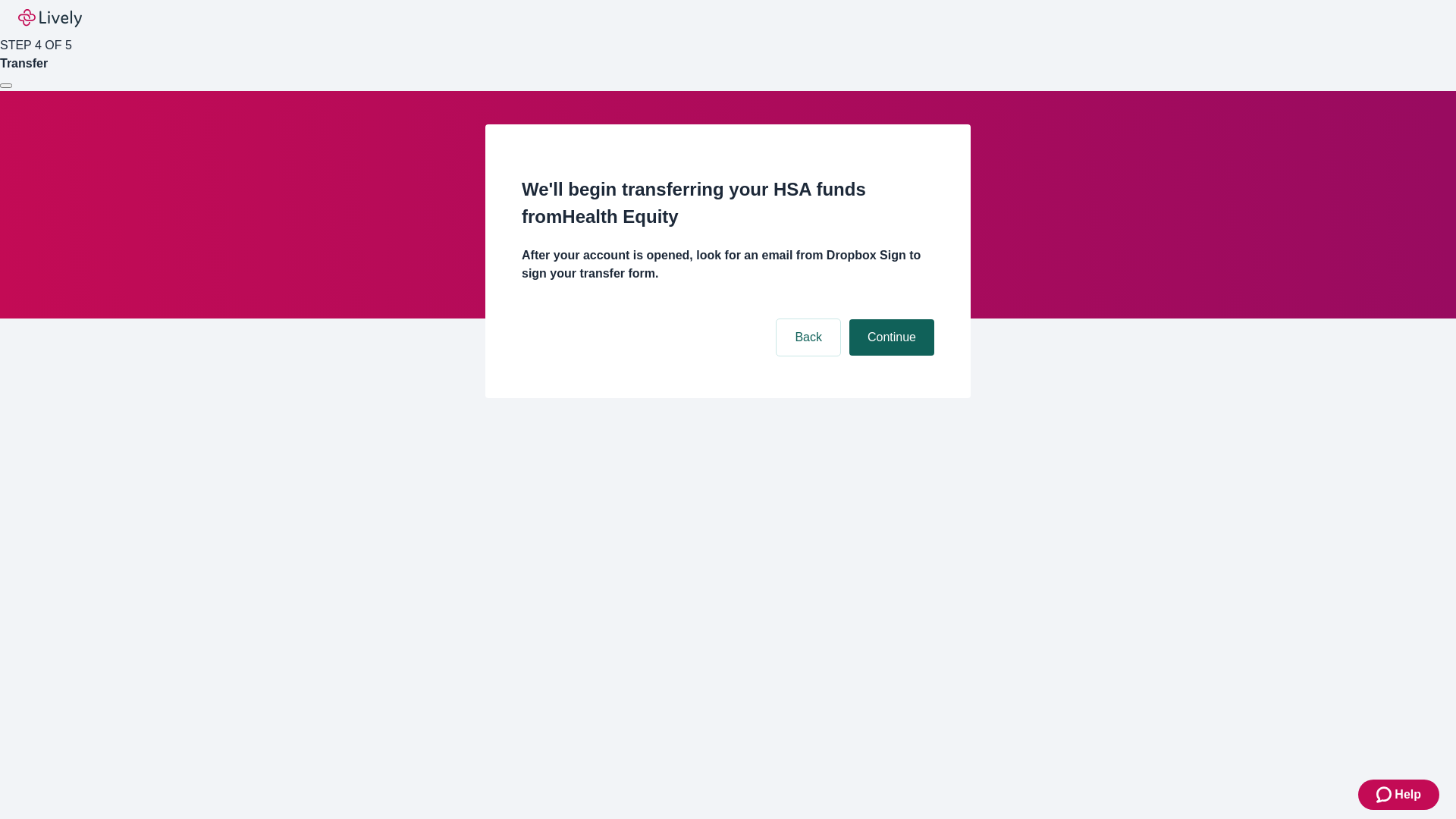
click at [890, 319] on button "Continue" at bounding box center [892, 337] width 85 height 36
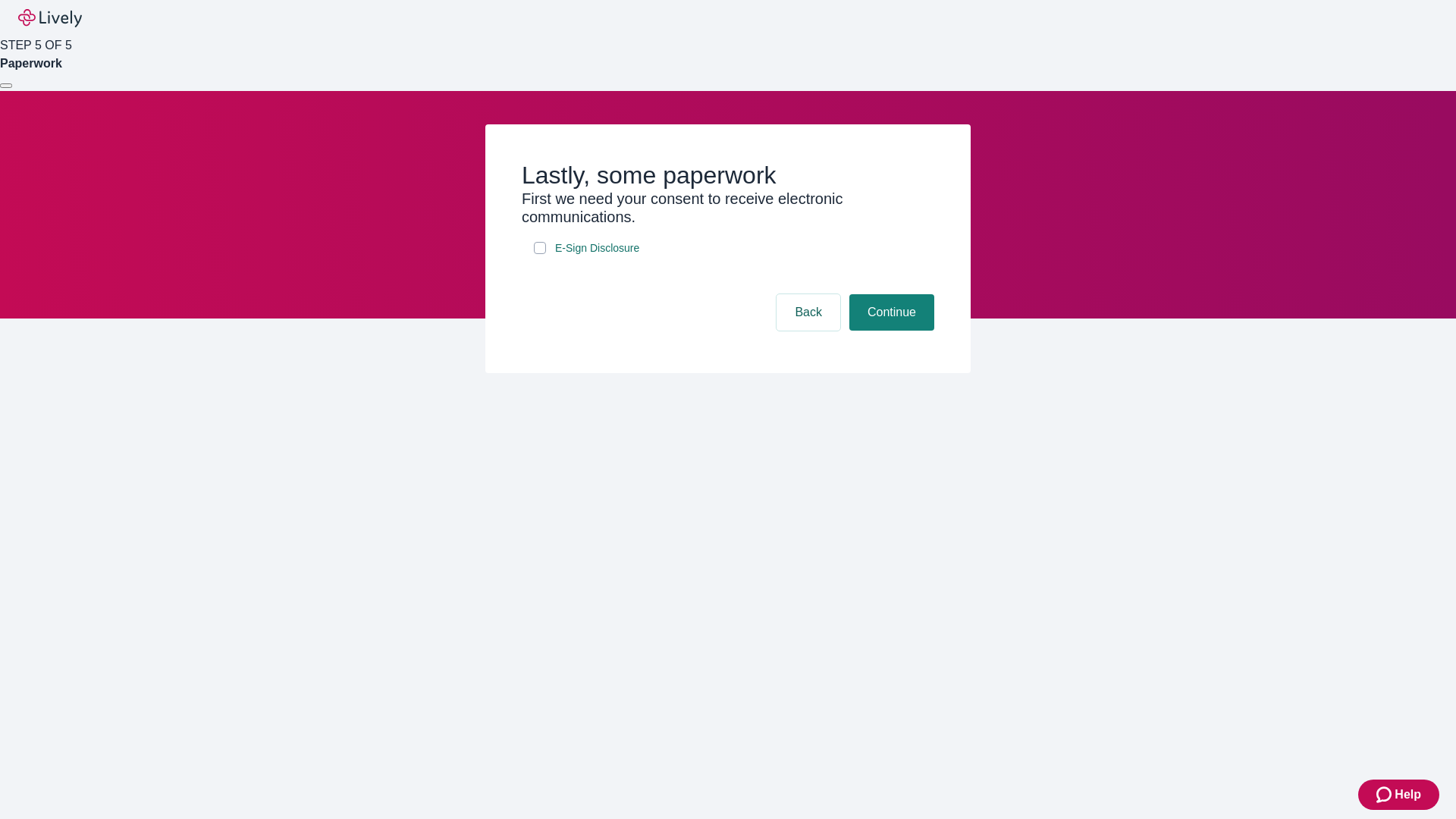
click at [540, 254] on input "E-Sign Disclosure" at bounding box center [539, 248] width 12 height 12
checkbox input "true"
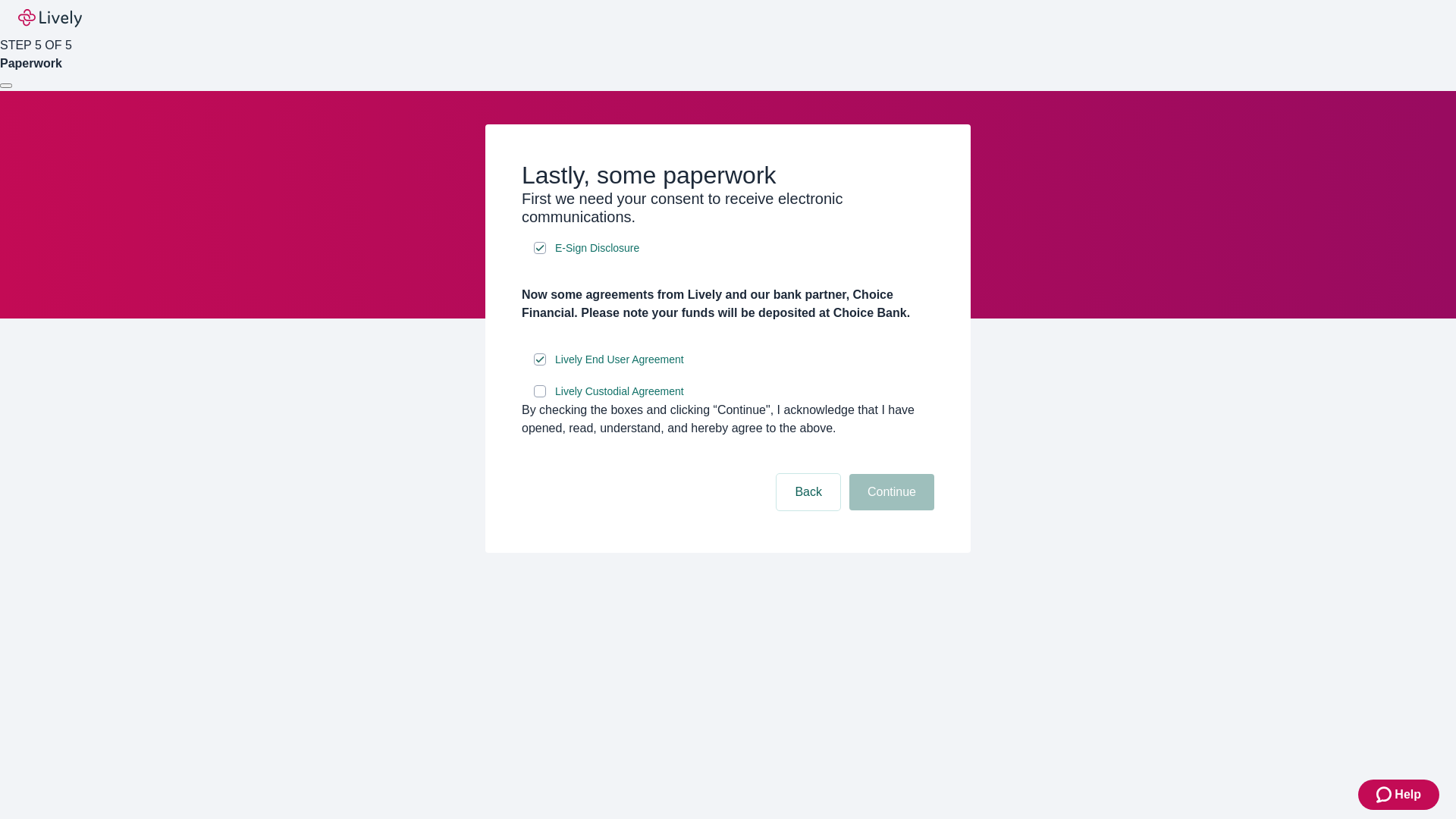
click at [540, 397] on input "Lively Custodial Agreement" at bounding box center [539, 390] width 12 height 12
checkbox input "true"
click at [890, 510] on button "Continue" at bounding box center [892, 492] width 85 height 36
